Goal: Task Accomplishment & Management: Manage account settings

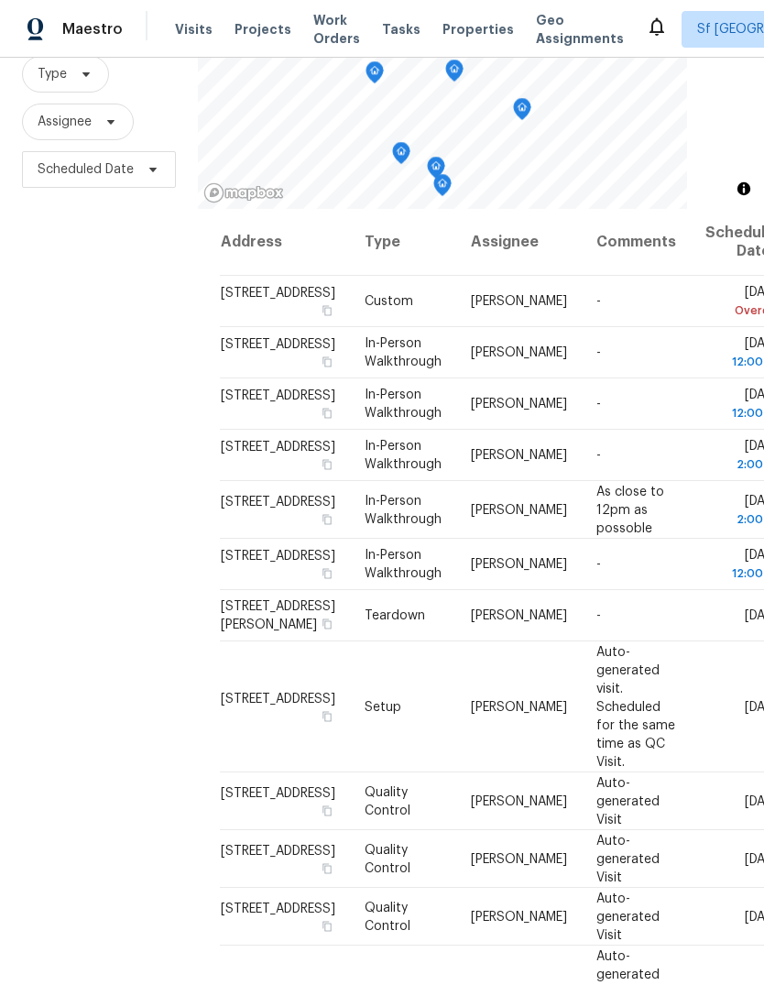
scroll to position [177, 0]
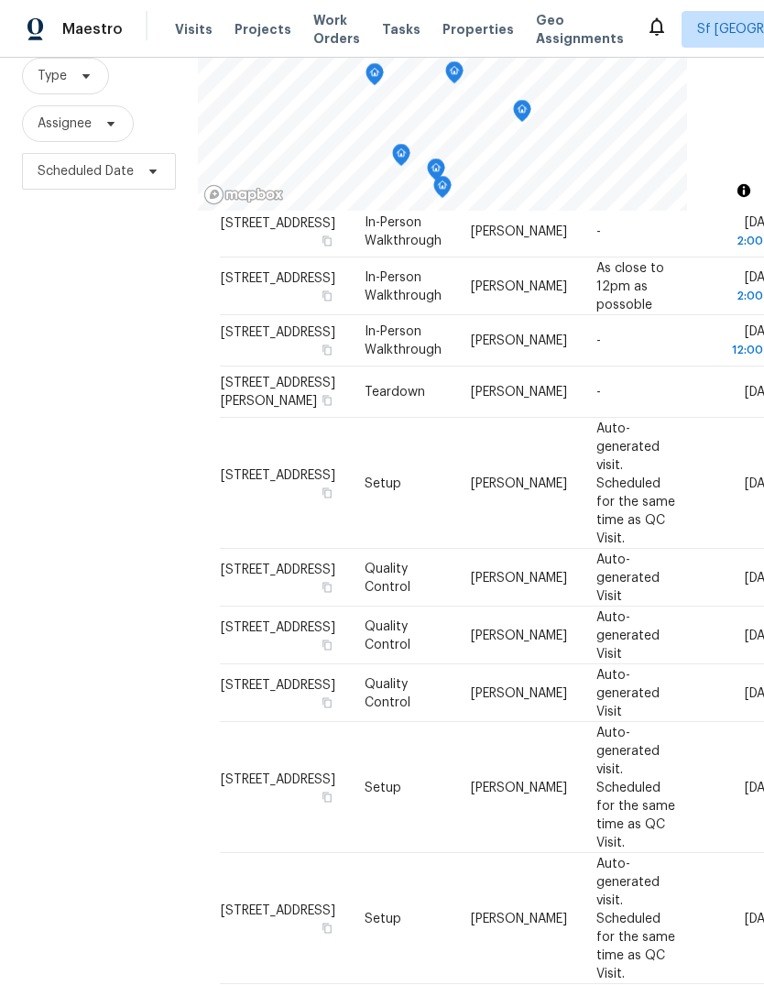
click at [123, 458] on div "Filters Reset ​ Type Assignee Scheduled Date" at bounding box center [99, 467] width 198 height 1063
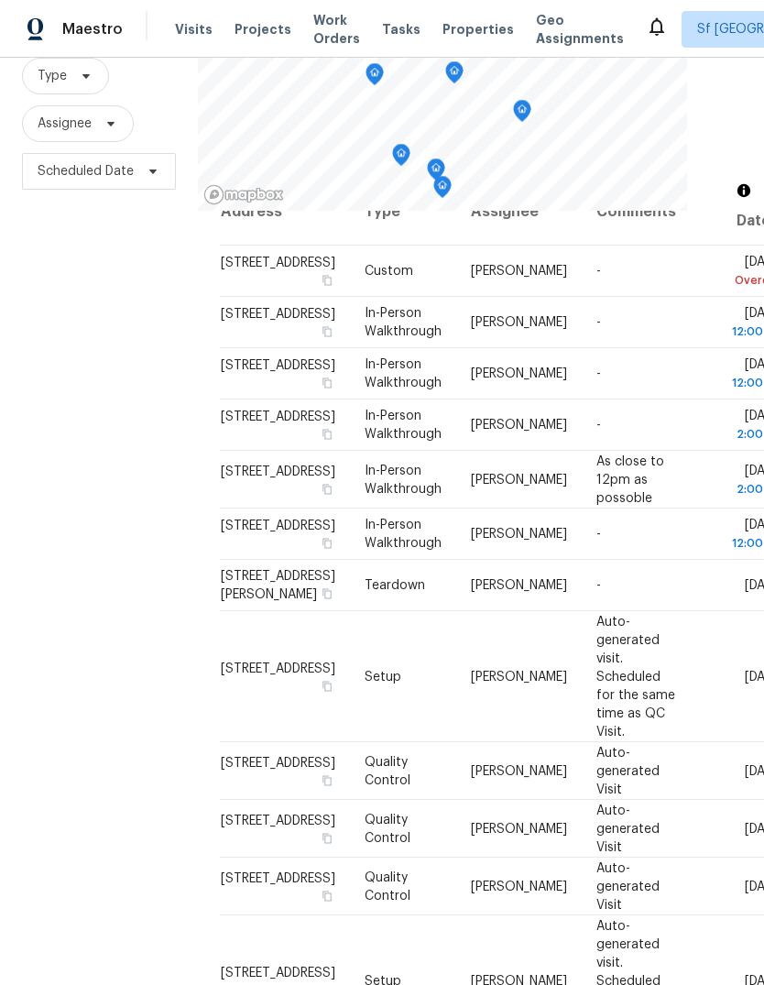
scroll to position [33, 0]
click at [136, 476] on div "Filters Reset ​ Type Assignee Scheduled Date" at bounding box center [99, 467] width 198 height 1063
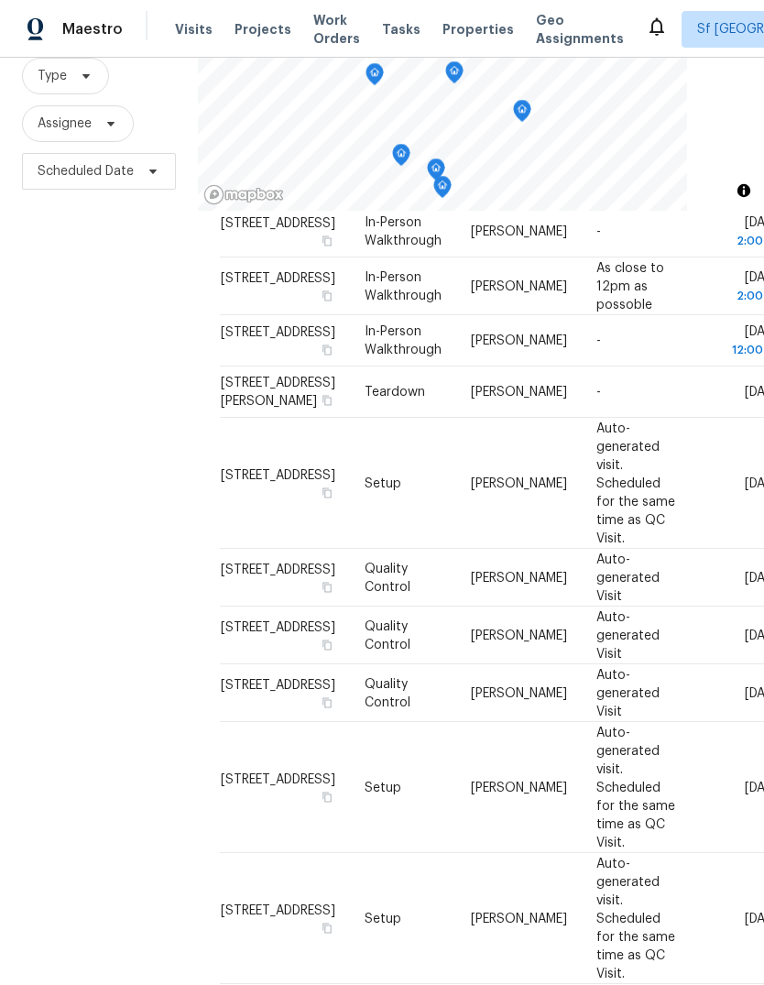
scroll to position [379, 0]
click at [148, 496] on div "Filters Reset ​ Type Assignee Scheduled Date" at bounding box center [99, 467] width 198 height 1063
click at [0, 0] on icon at bounding box center [0, 0] width 0 height 0
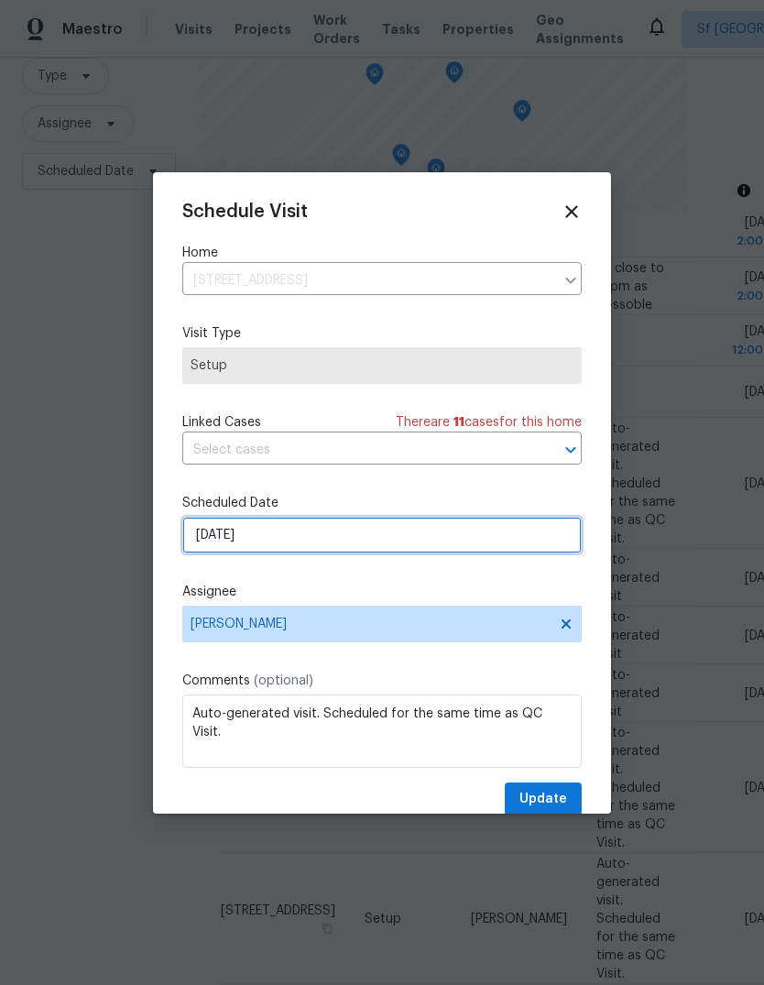
click at [203, 535] on input "[DATE]" at bounding box center [381, 535] width 399 height 37
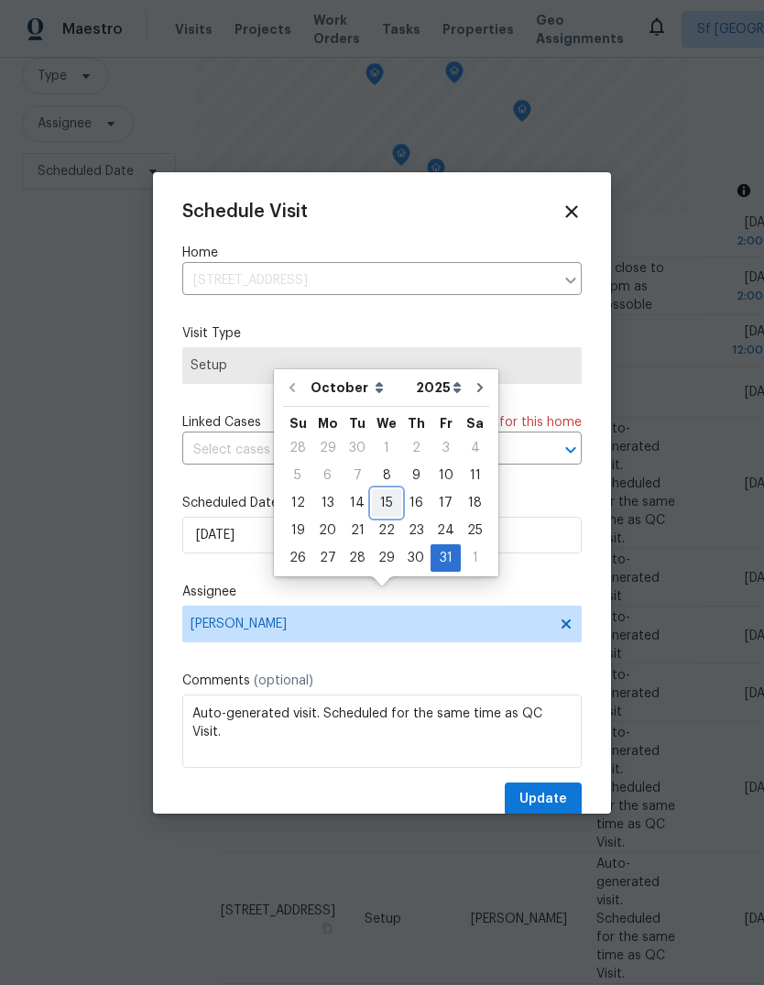
click at [382, 490] on div "15" at bounding box center [386, 503] width 29 height 26
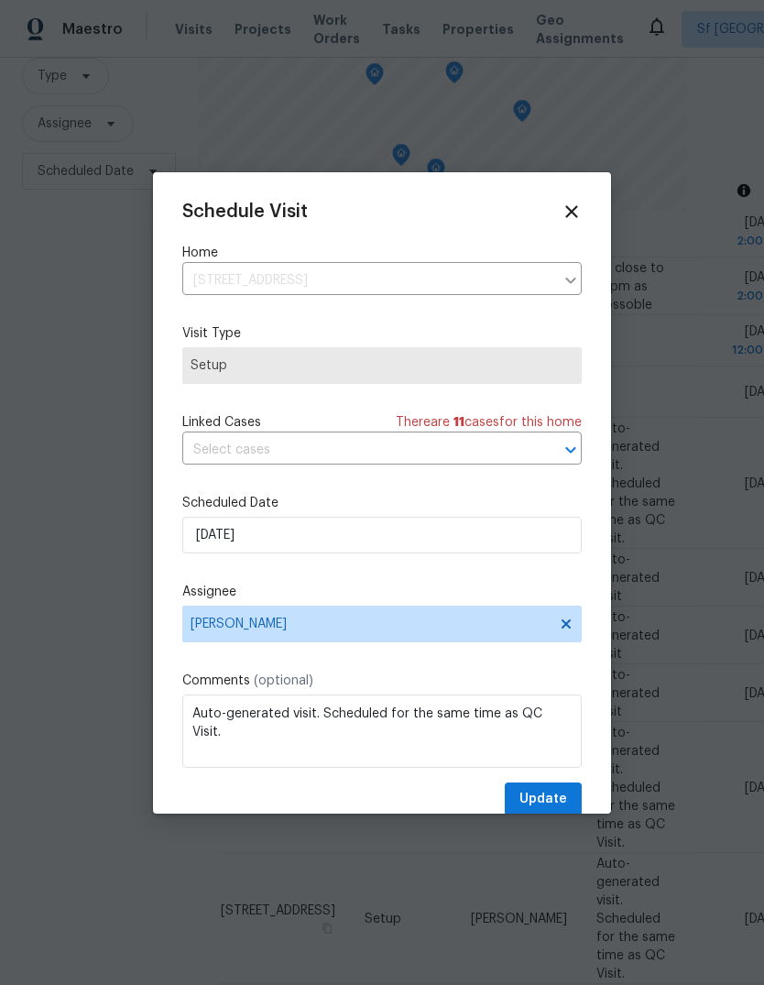
type input "[DATE]"
click at [551, 798] on span "Update" at bounding box center [543, 799] width 48 height 23
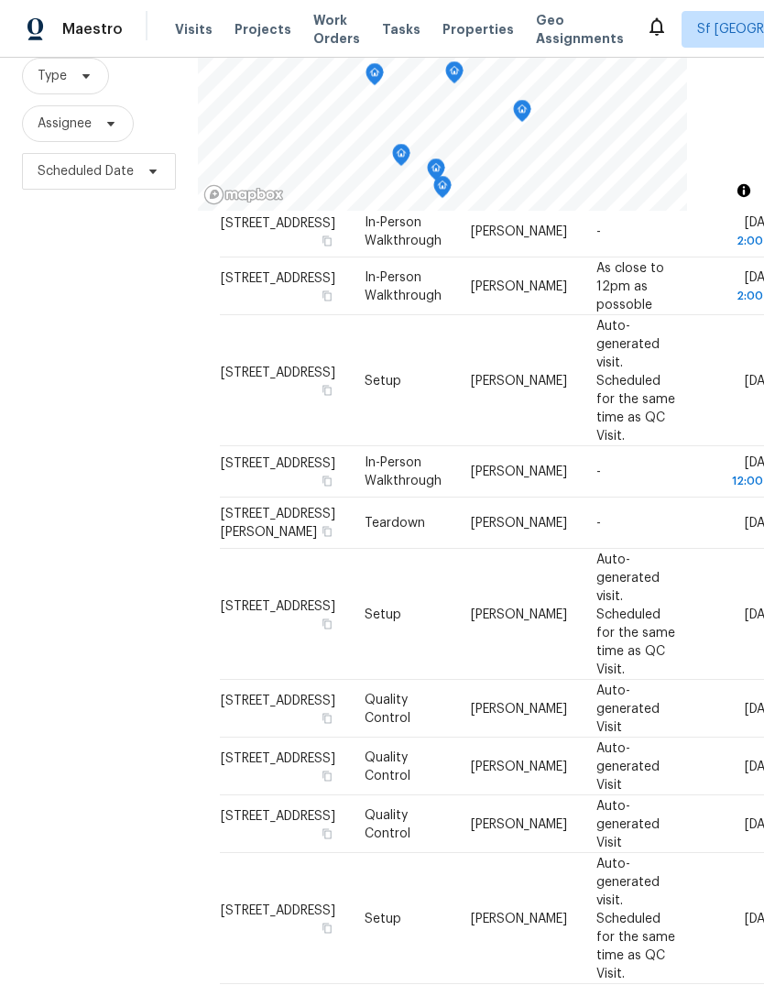
click at [0, 0] on span at bounding box center [0, 0] width 0 height 0
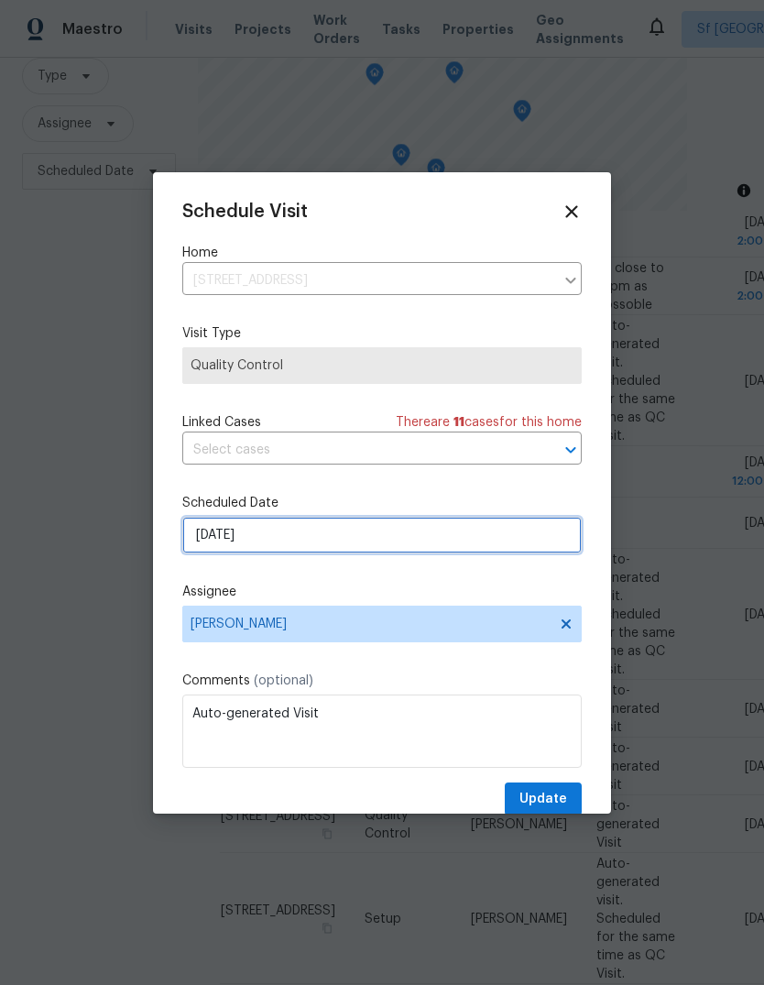
click at [196, 537] on input "[DATE]" at bounding box center [381, 535] width 399 height 37
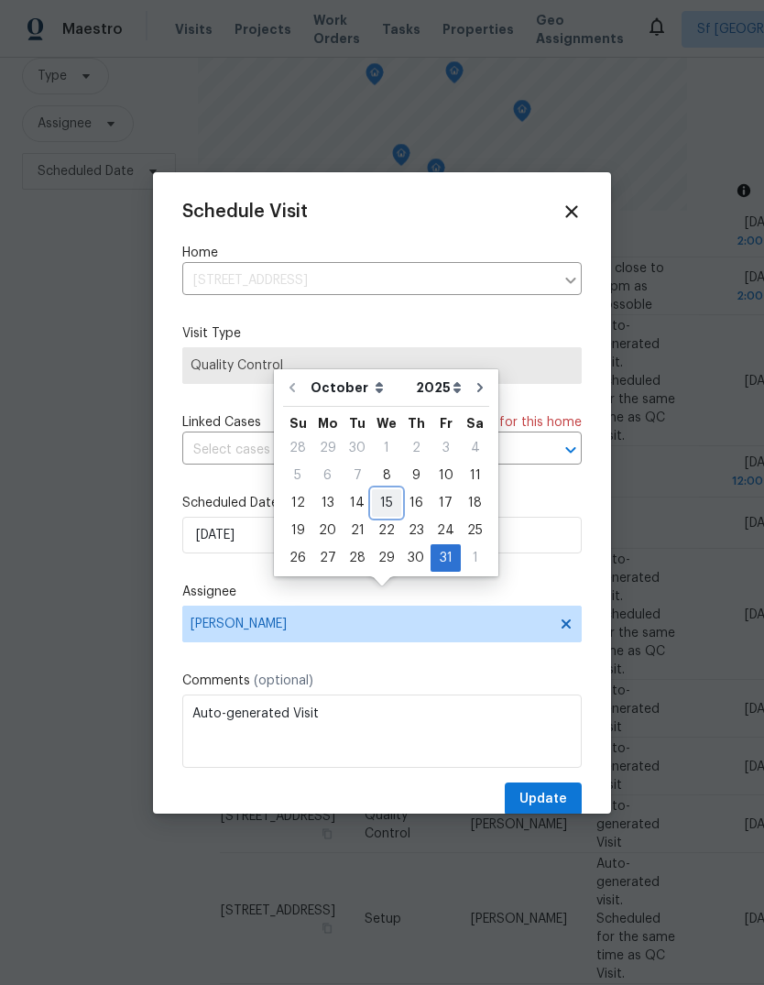
click at [381, 490] on div "15" at bounding box center [386, 503] width 29 height 26
type input "[DATE]"
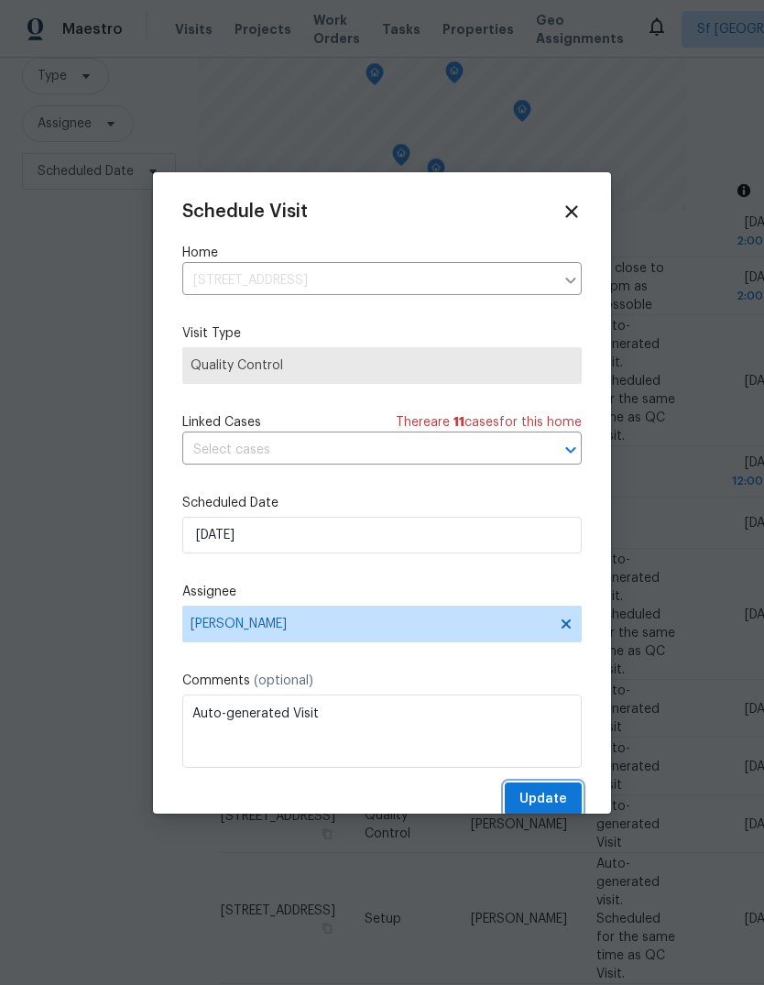
click at [551, 800] on span "Update" at bounding box center [543, 799] width 48 height 23
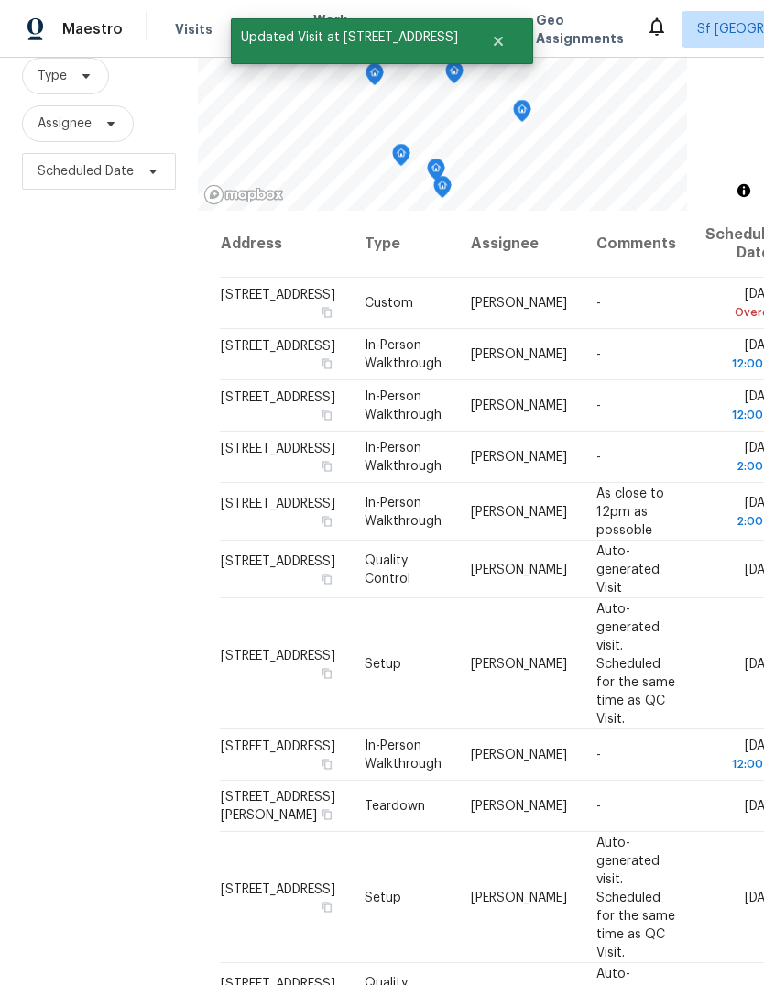
scroll to position [0, 0]
click at [123, 474] on div "Filters Reset ​ Type Assignee Scheduled Date" at bounding box center [99, 467] width 198 height 1063
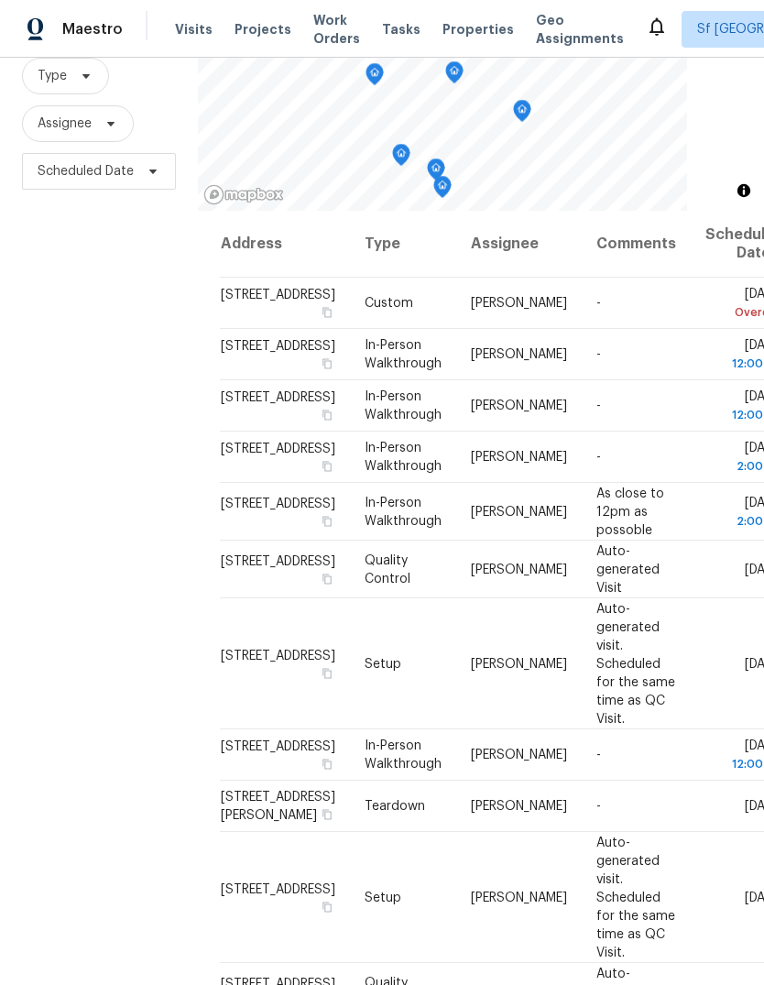
click at [155, 388] on div "Filters Reset ​ Type Assignee Scheduled Date" at bounding box center [99, 467] width 198 height 1063
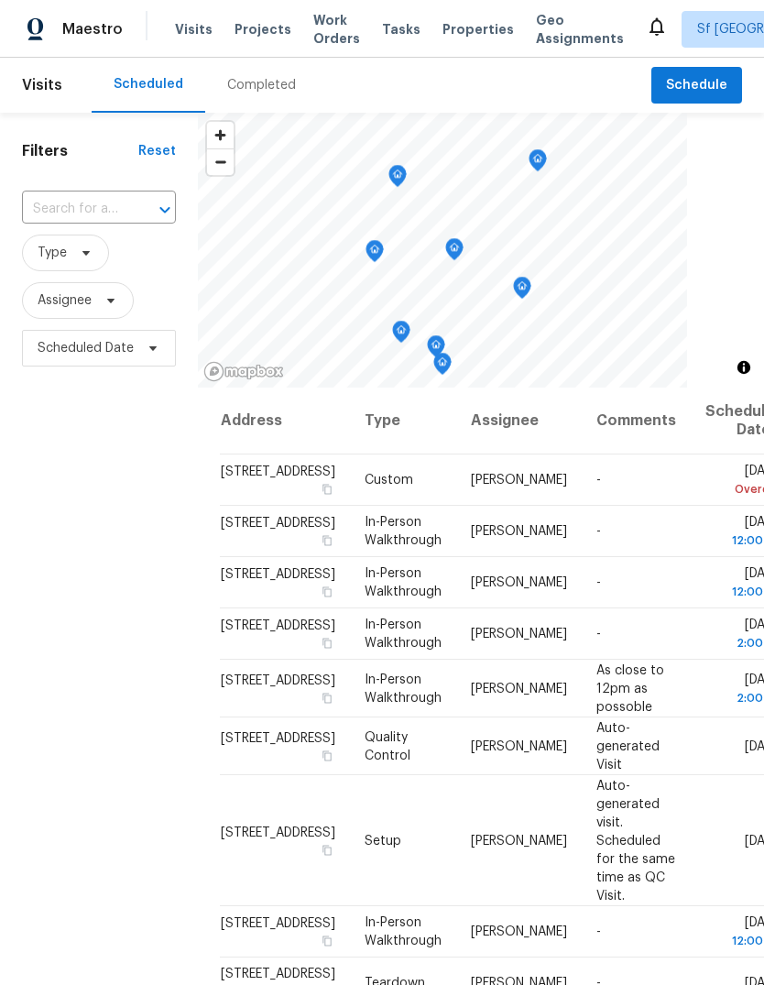
click at [317, 29] on span "Work Orders" at bounding box center [336, 29] width 47 height 37
